Goal: Transaction & Acquisition: Book appointment/travel/reservation

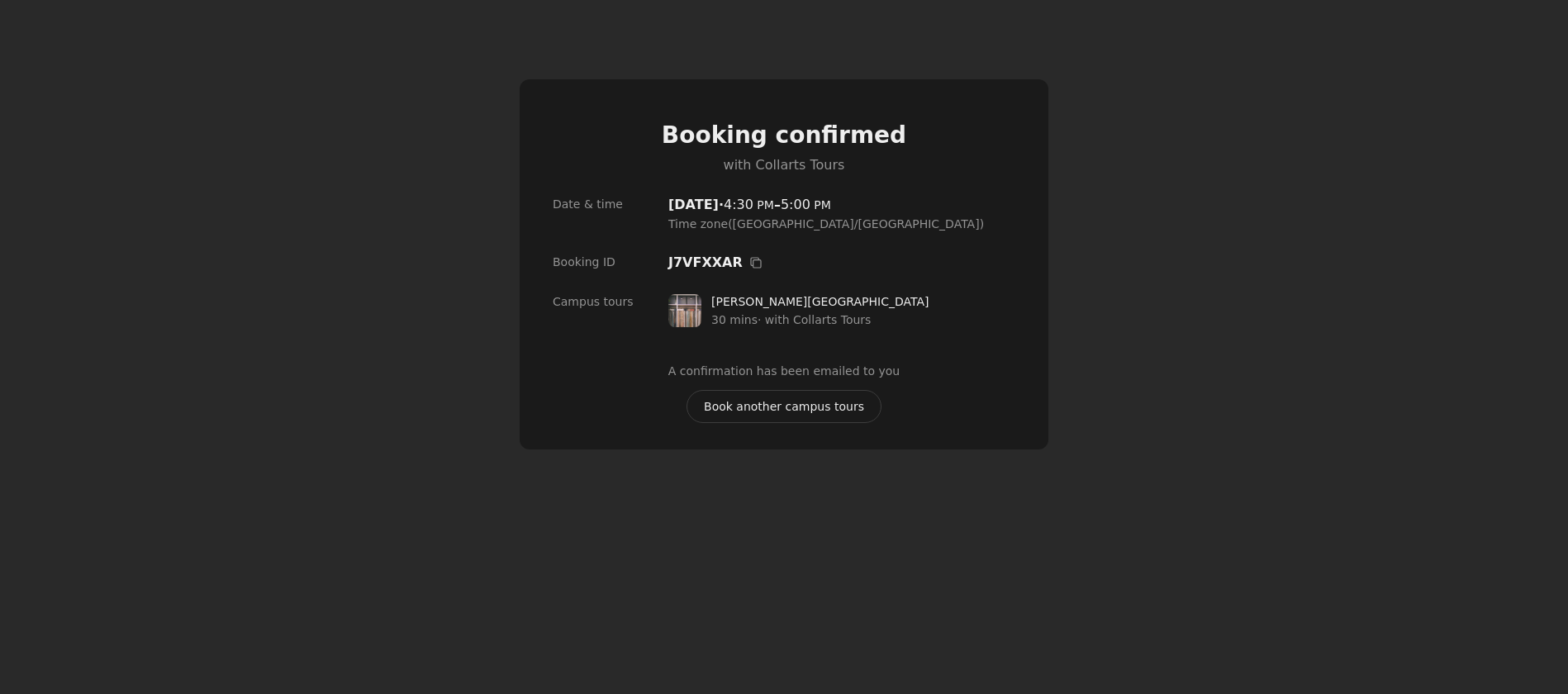
click at [727, 411] on span "Book another campus tours" at bounding box center [784, 405] width 161 height 18
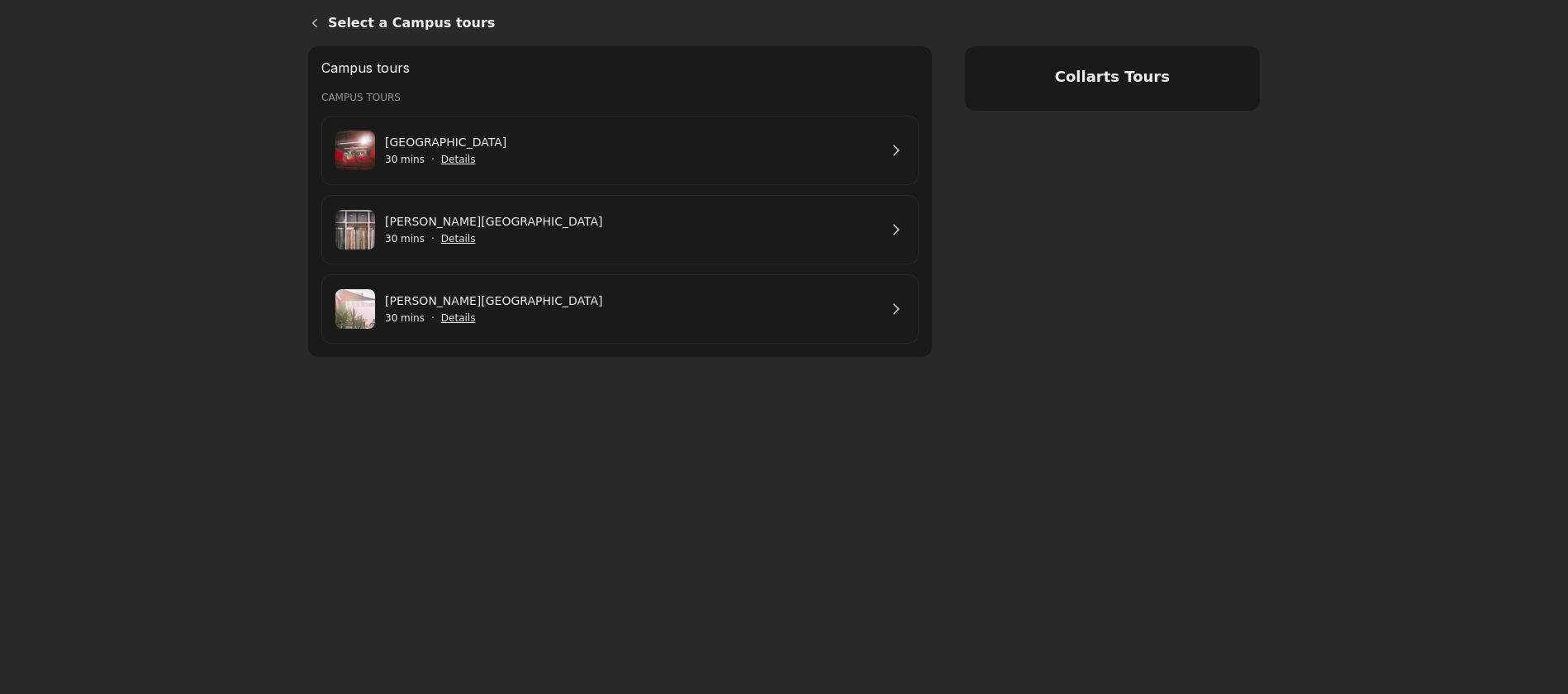
click at [551, 230] on link "[PERSON_NAME][GEOGRAPHIC_DATA]" at bounding box center [631, 221] width 493 height 18
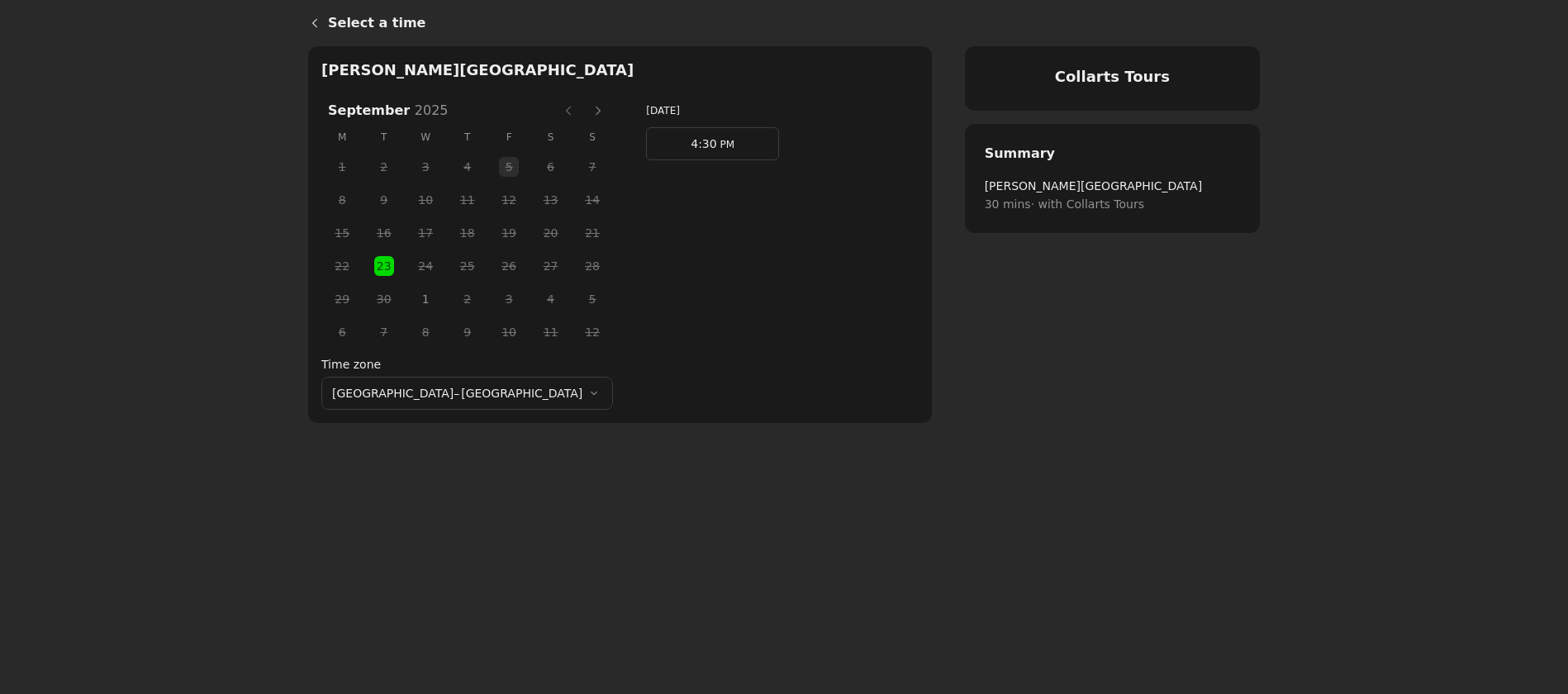
click at [717, 145] on span "PM" at bounding box center [725, 144] width 17 height 11
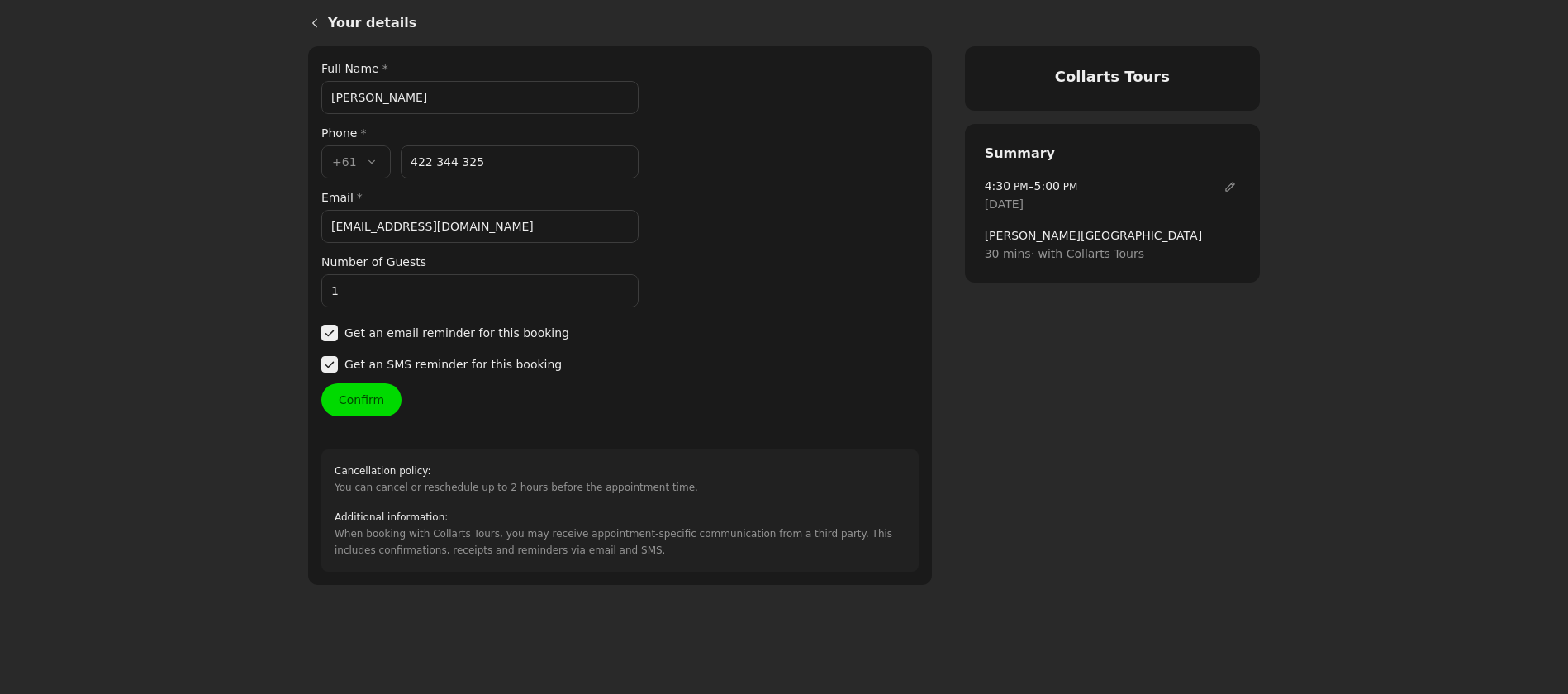
drag, startPoint x: 424, startPoint y: 96, endPoint x: 293, endPoint y: 92, distance: 131.1
click at [293, 92] on main "Your details Collarts Tours Your details Full Name * [PERSON_NAME] Phone * Coun…" at bounding box center [784, 347] width 1568 height 694
type input "Lachlan Houston"
drag, startPoint x: 476, startPoint y: 231, endPoint x: 326, endPoint y: 222, distance: 150.3
click at [326, 222] on input "[EMAIL_ADDRESS][DOMAIN_NAME]" at bounding box center [479, 226] width 317 height 33
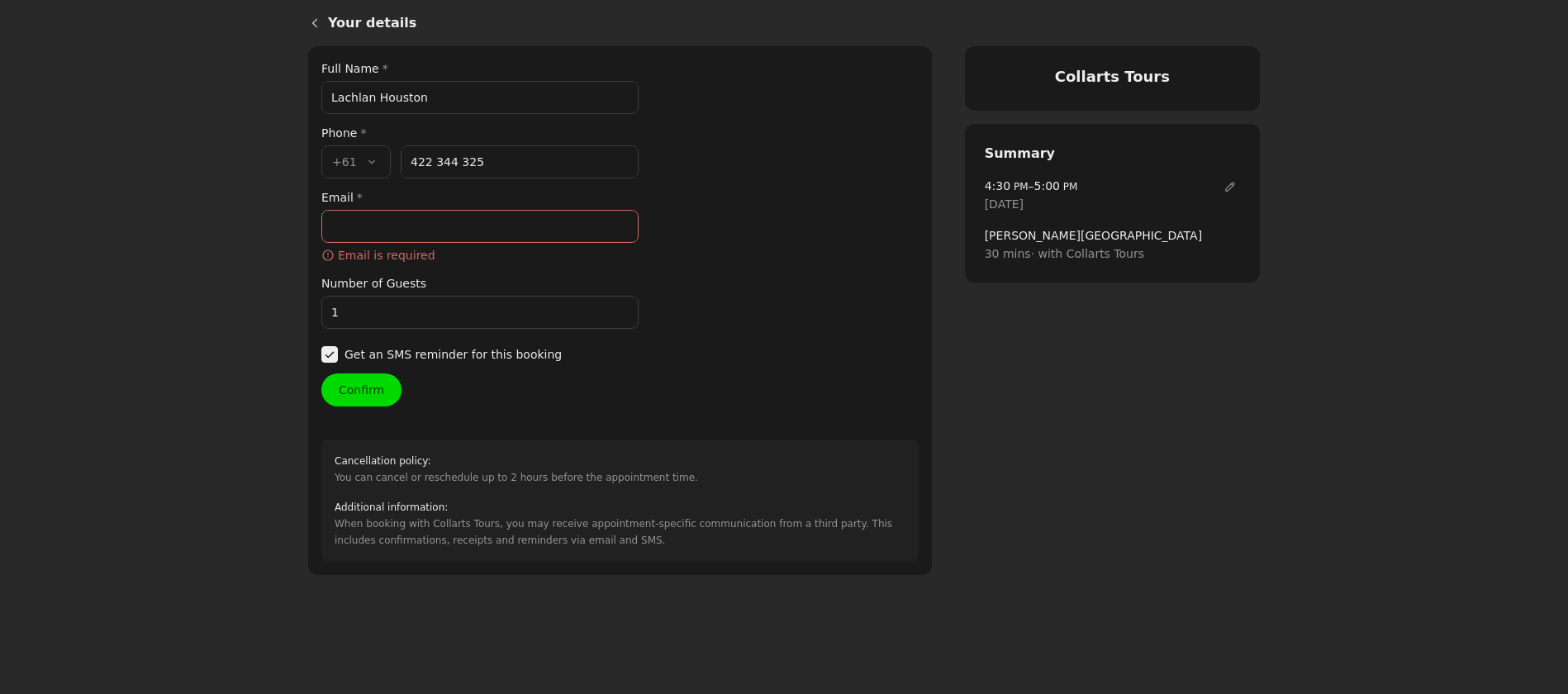
paste input "413207902"
type input "413207902"
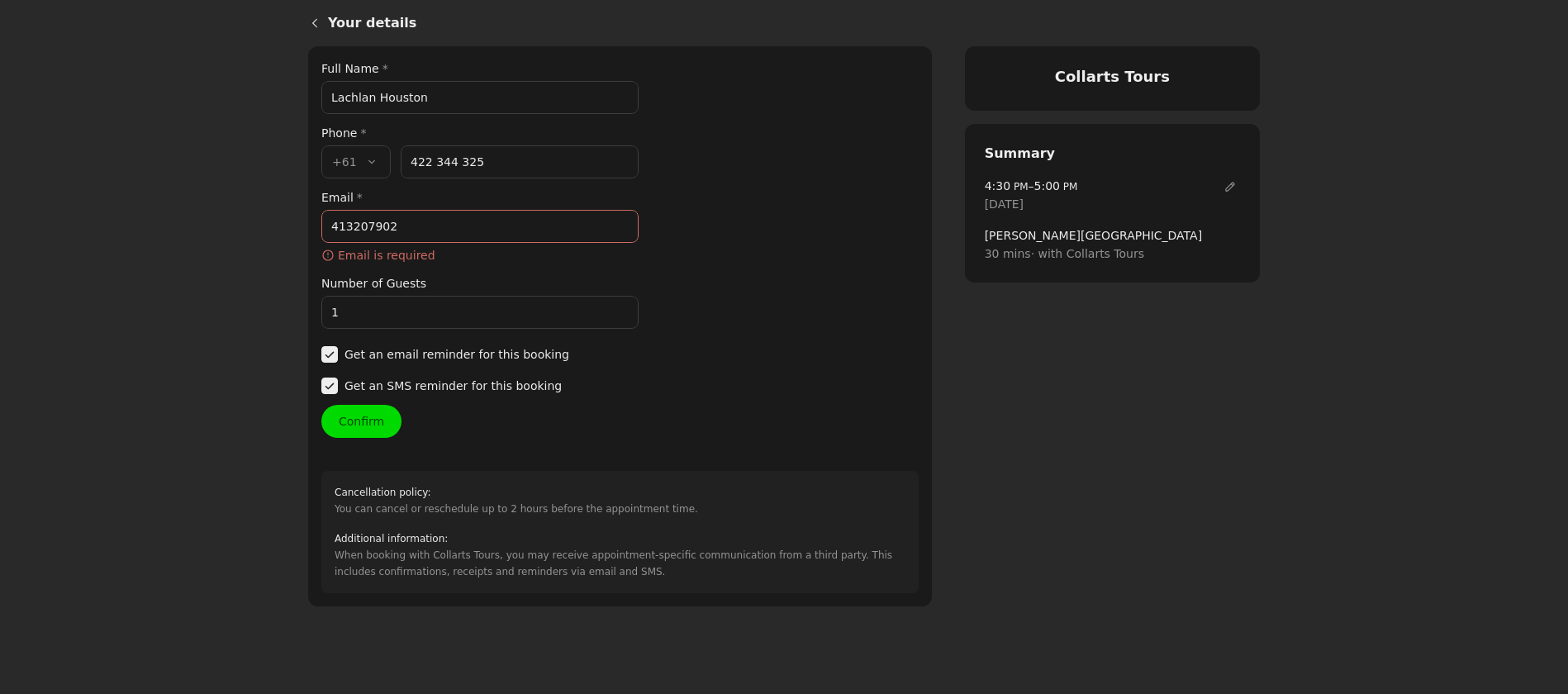
drag, startPoint x: 400, startPoint y: 228, endPoint x: 325, endPoint y: 224, distance: 75.1
click at [325, 224] on input "413207902" at bounding box center [479, 226] width 317 height 33
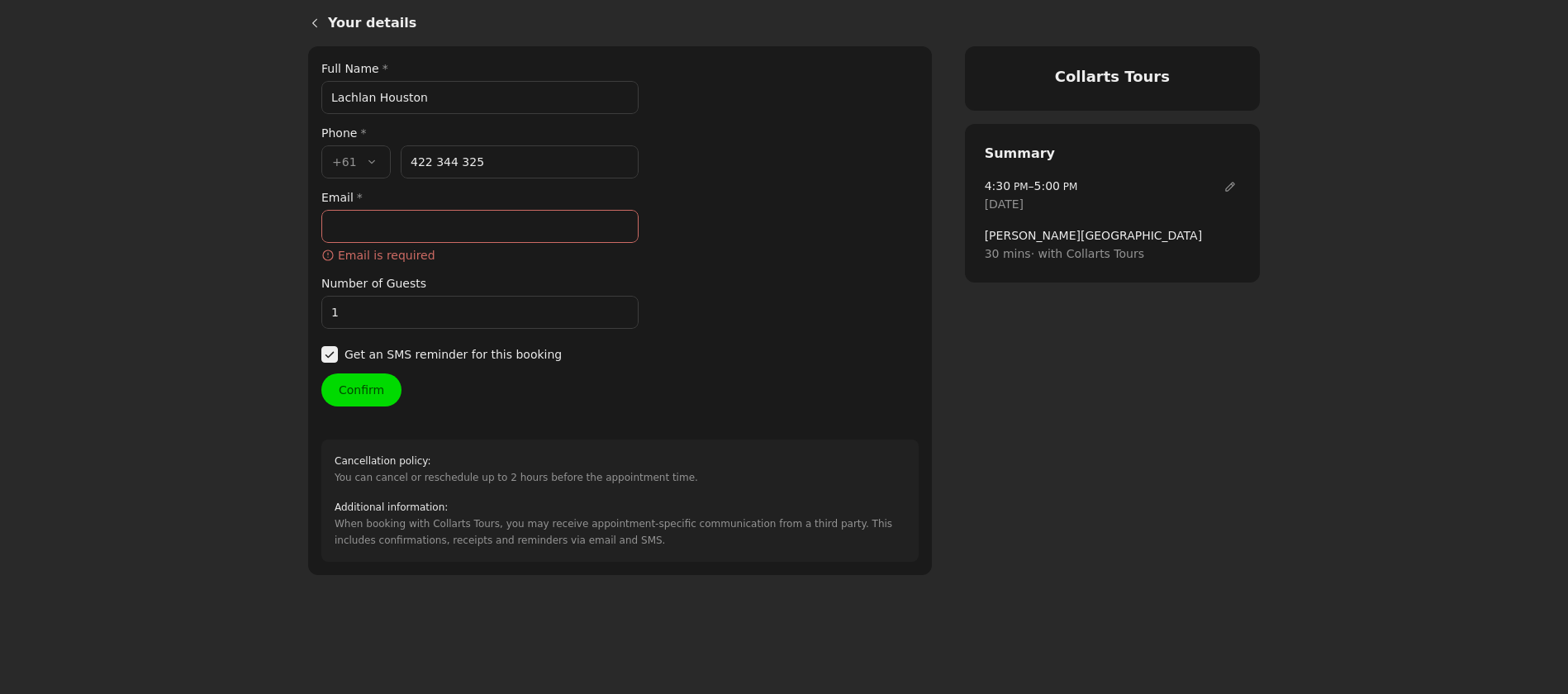
click at [491, 160] on input "422 344 325" at bounding box center [519, 161] width 238 height 33
drag, startPoint x: 491, startPoint y: 160, endPoint x: 375, endPoint y: 159, distance: 116.0
click at [375, 159] on div "Country code * , +61 +61 Phone number * [PHONE_NUMBER]" at bounding box center [479, 161] width 317 height 33
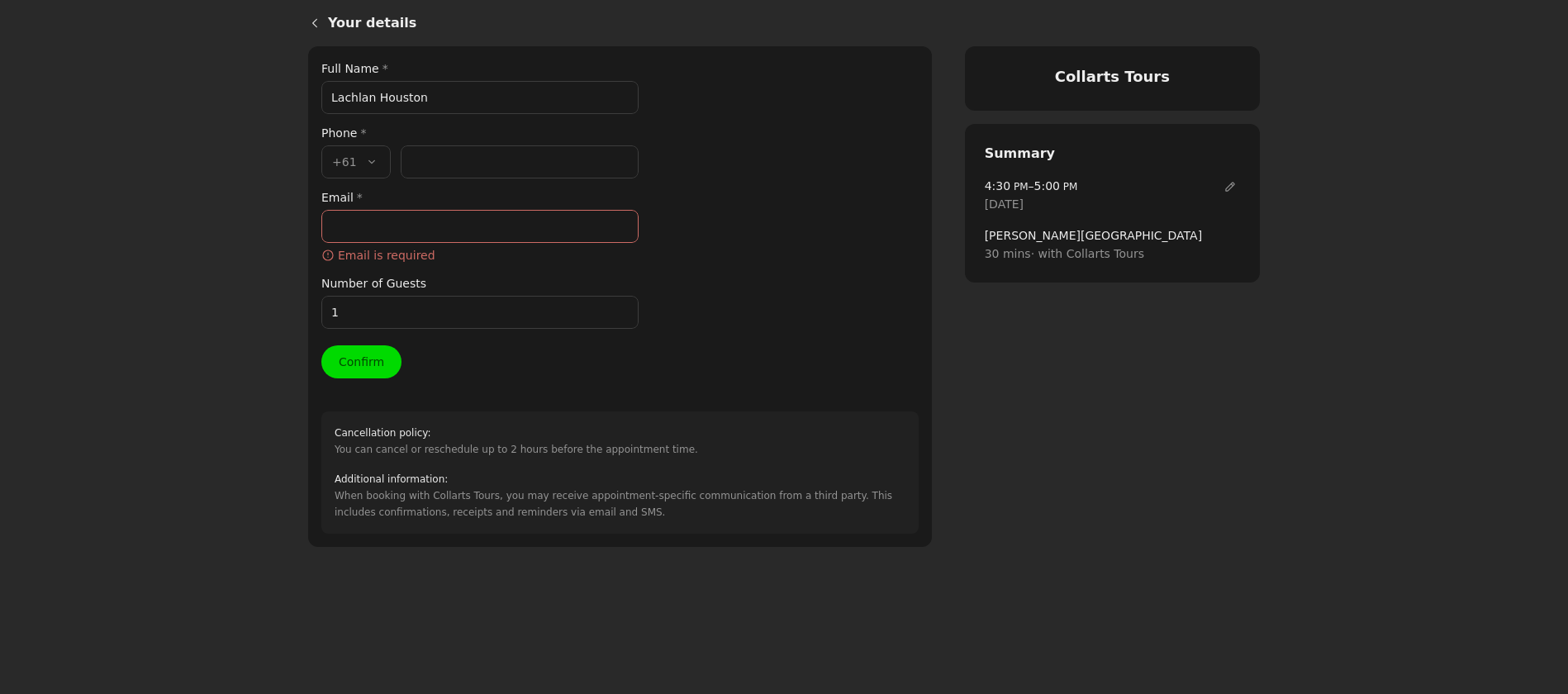
paste input "413 207 902"
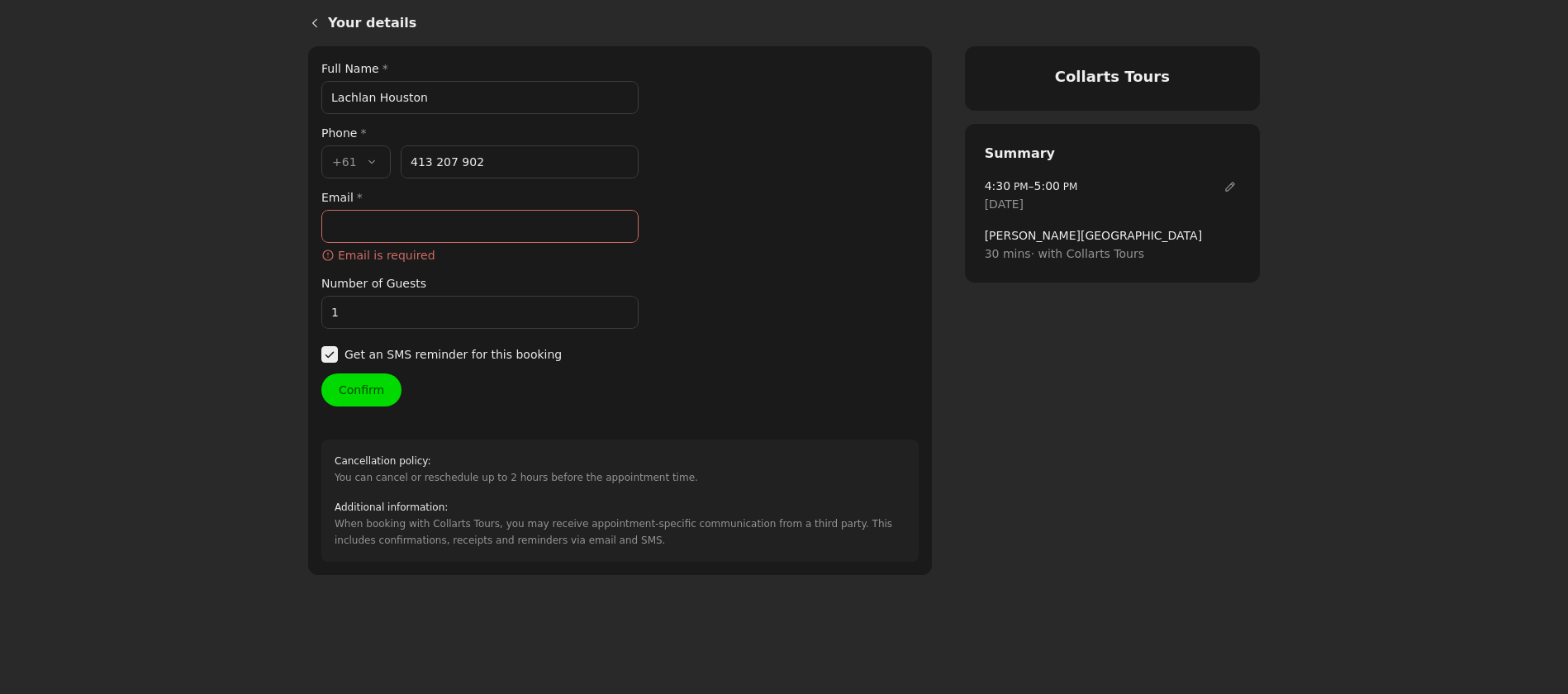
type input "413 207 902"
click at [366, 229] on input "Email *" at bounding box center [479, 226] width 317 height 33
paste input "[EMAIL_ADDRESS][DOMAIN_NAME]"
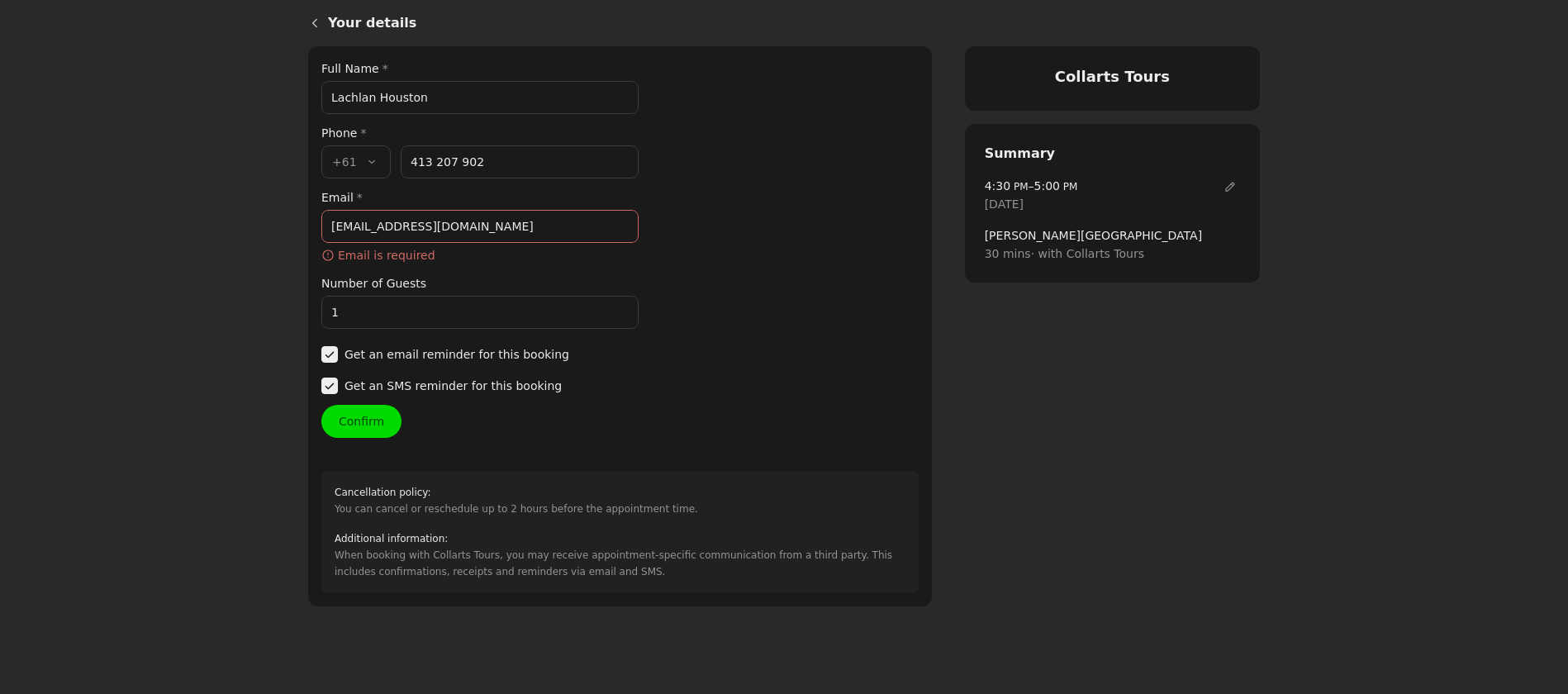
type input "[EMAIL_ADDRESS][DOMAIN_NAME]"
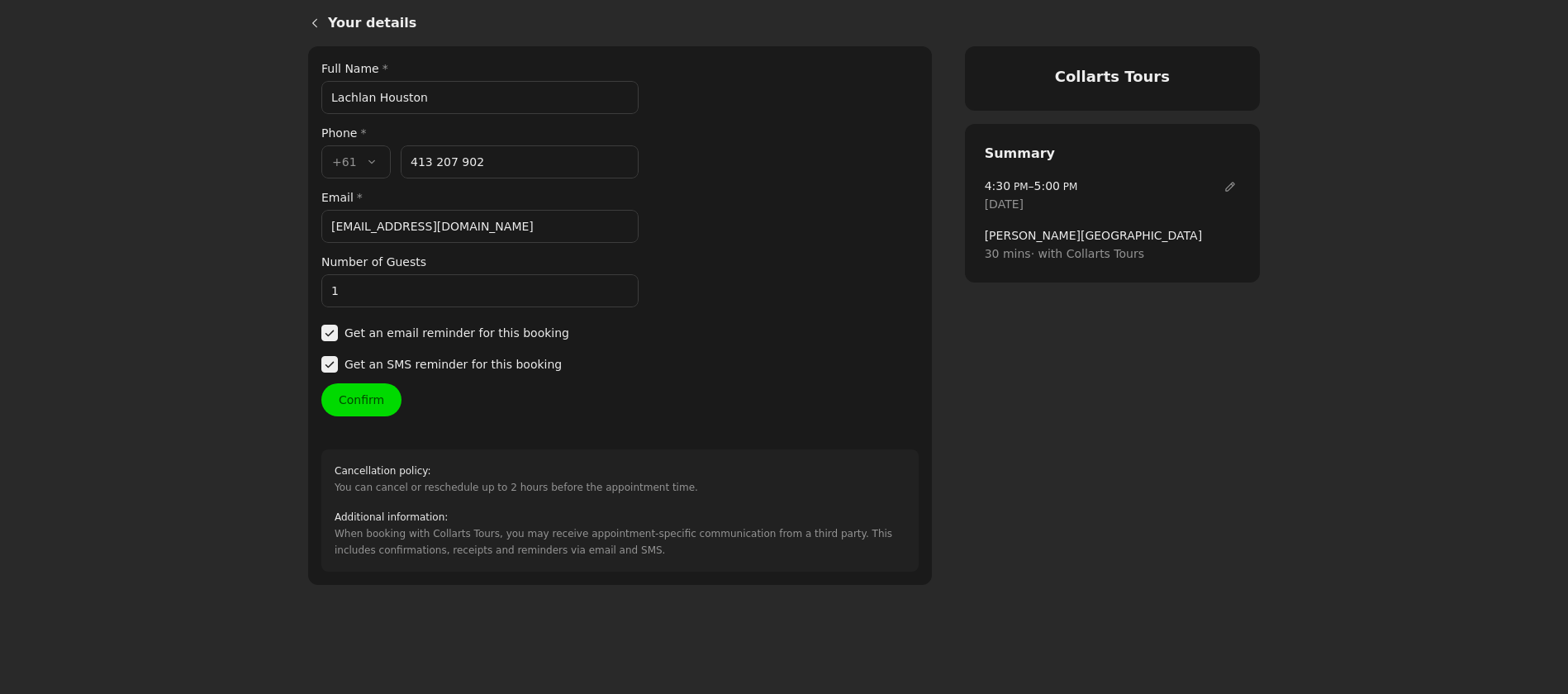
click at [490, 291] on div "Number of Guests 1" at bounding box center [479, 279] width 317 height 54
click at [365, 398] on button "Confirm" at bounding box center [361, 399] width 80 height 33
